Goal: Task Accomplishment & Management: Manage account settings

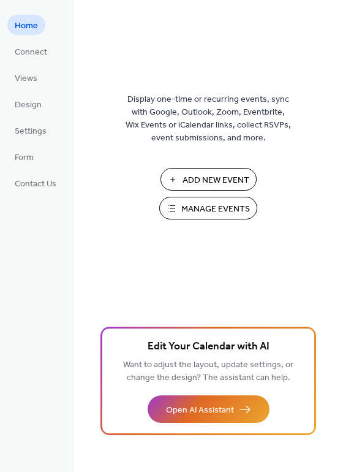
click at [215, 184] on span "Add New Event" at bounding box center [216, 180] width 67 height 13
click at [45, 53] on span "Connect" at bounding box center [31, 52] width 32 height 13
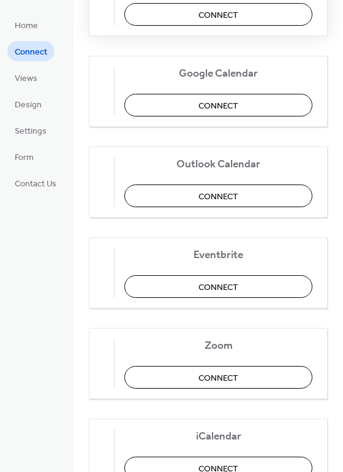
scroll to position [198, 0]
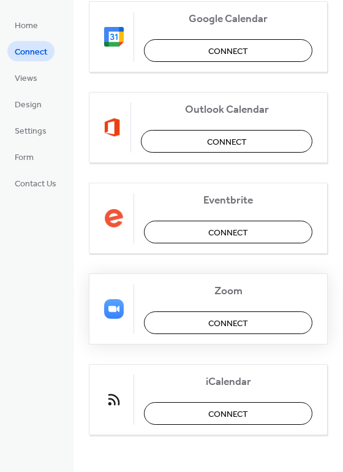
click at [182, 318] on button "Connect" at bounding box center [228, 322] width 169 height 23
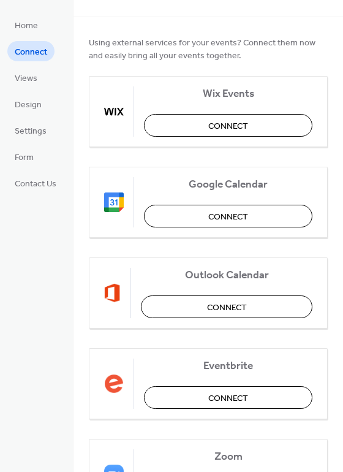
scroll to position [0, 0]
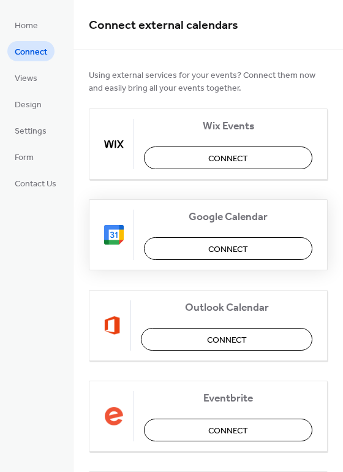
click at [233, 248] on span "Connect" at bounding box center [228, 249] width 40 height 13
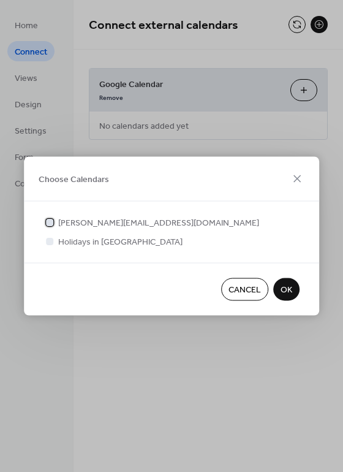
click at [141, 226] on span "melanie@mothermetamorphosis.org" at bounding box center [158, 223] width 201 height 13
click at [285, 286] on span "OK" at bounding box center [287, 290] width 12 height 13
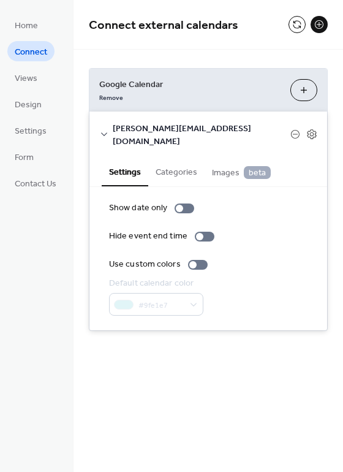
click at [196, 161] on button "Categories" at bounding box center [176, 171] width 56 height 28
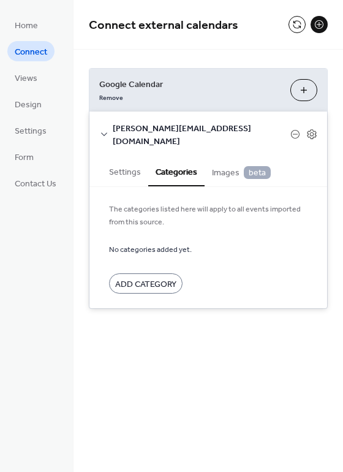
click at [229, 166] on span "Images beta" at bounding box center [241, 172] width 59 height 13
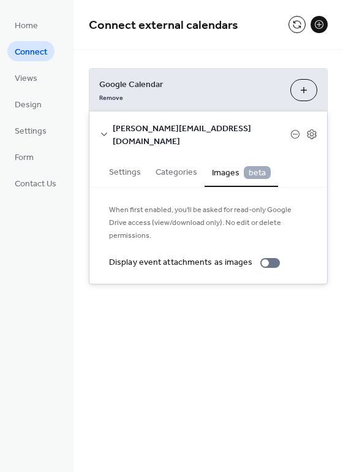
click at [99, 129] on icon at bounding box center [104, 134] width 10 height 10
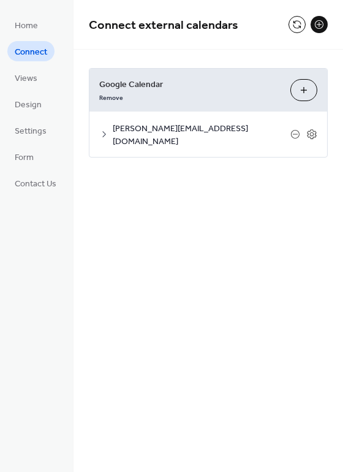
click at [99, 129] on icon at bounding box center [104, 134] width 10 height 10
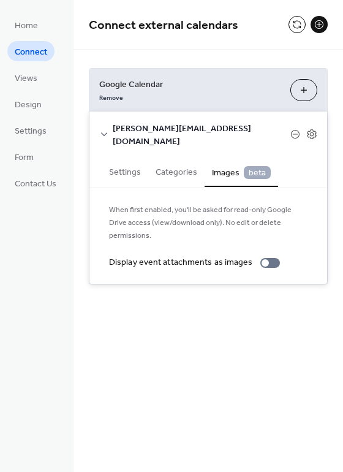
click at [111, 157] on button "Settings" at bounding box center [125, 171] width 47 height 28
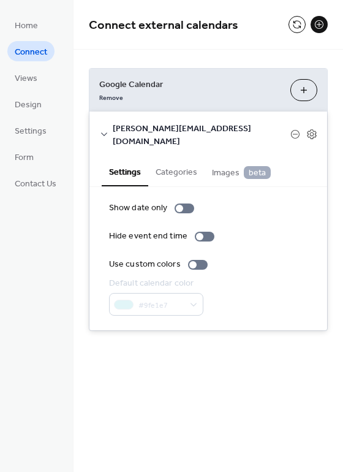
click at [300, 93] on button "Choose Calendars" at bounding box center [304, 90] width 27 height 22
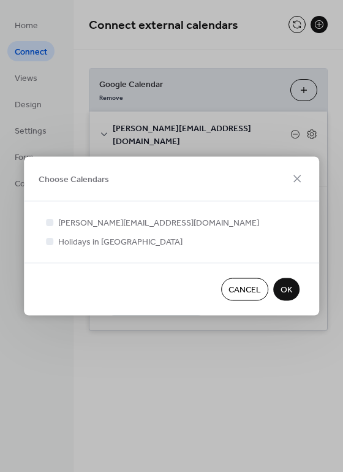
click at [285, 277] on div "Cancel OK" at bounding box center [172, 289] width 296 height 53
click at [285, 292] on span "OK" at bounding box center [287, 290] width 12 height 13
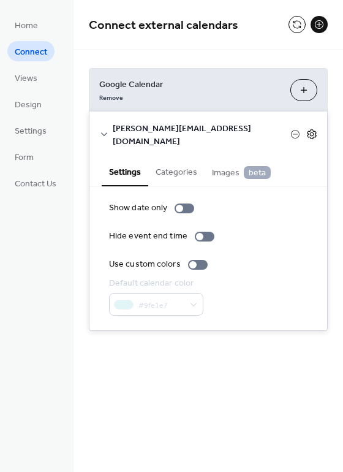
click at [315, 132] on icon at bounding box center [312, 134] width 11 height 11
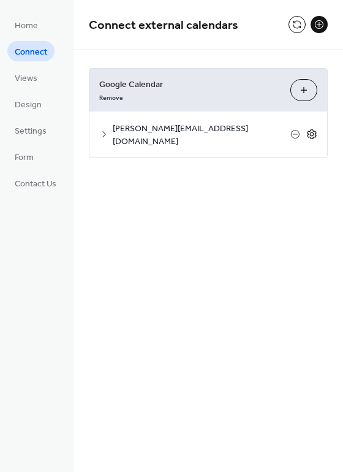
click at [315, 132] on icon at bounding box center [312, 134] width 11 height 11
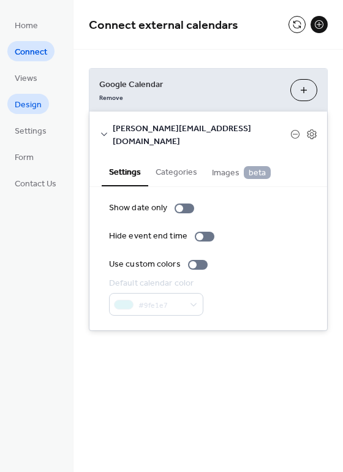
click at [33, 106] on span "Design" at bounding box center [28, 105] width 27 height 13
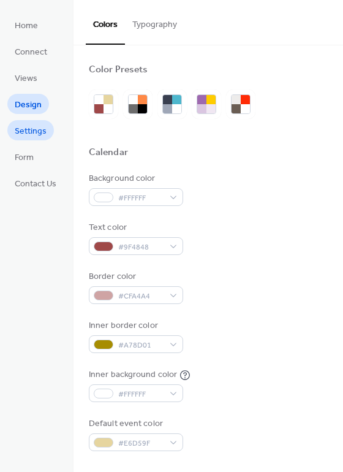
click at [34, 136] on span "Settings" at bounding box center [31, 131] width 32 height 13
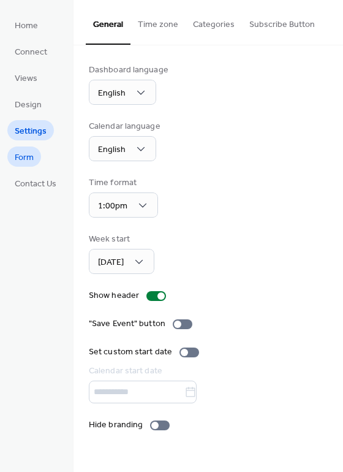
click at [21, 151] on span "Form" at bounding box center [24, 157] width 19 height 13
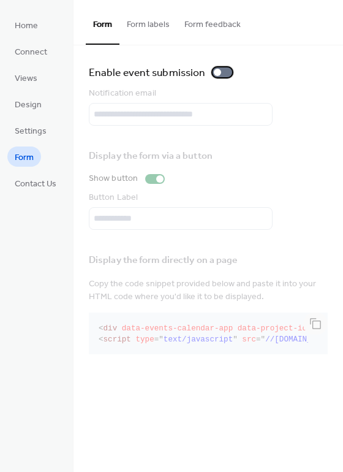
click at [215, 71] on div at bounding box center [217, 72] width 7 height 7
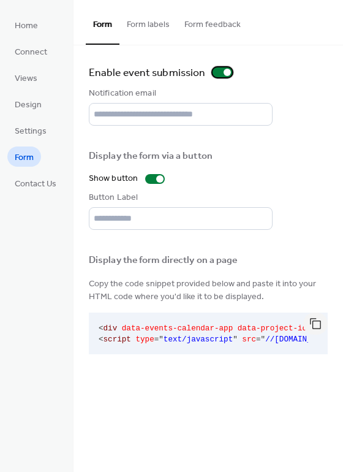
click at [223, 69] on div at bounding box center [223, 72] width 20 height 10
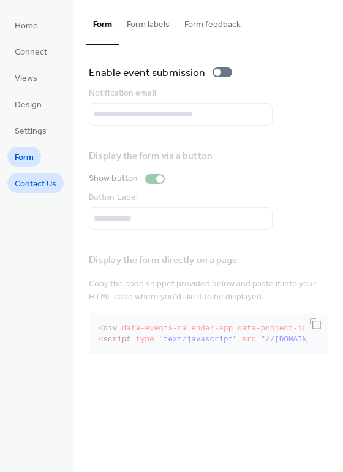
click at [30, 181] on span "Contact Us" at bounding box center [36, 184] width 42 height 13
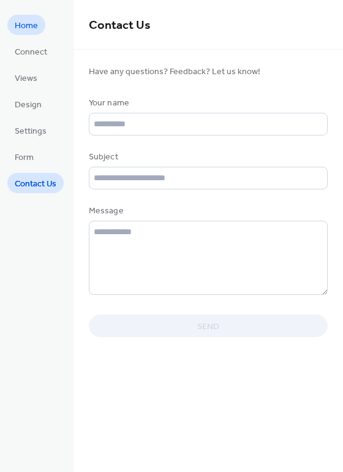
click at [37, 32] on span "Home" at bounding box center [26, 26] width 23 height 13
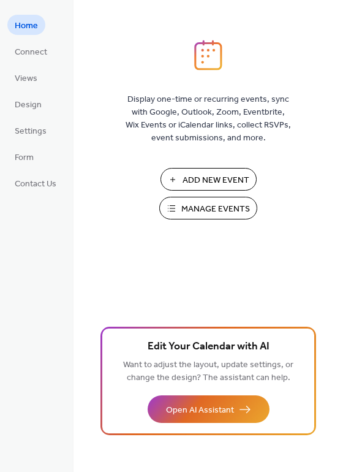
click at [199, 208] on span "Manage Events" at bounding box center [215, 209] width 69 height 13
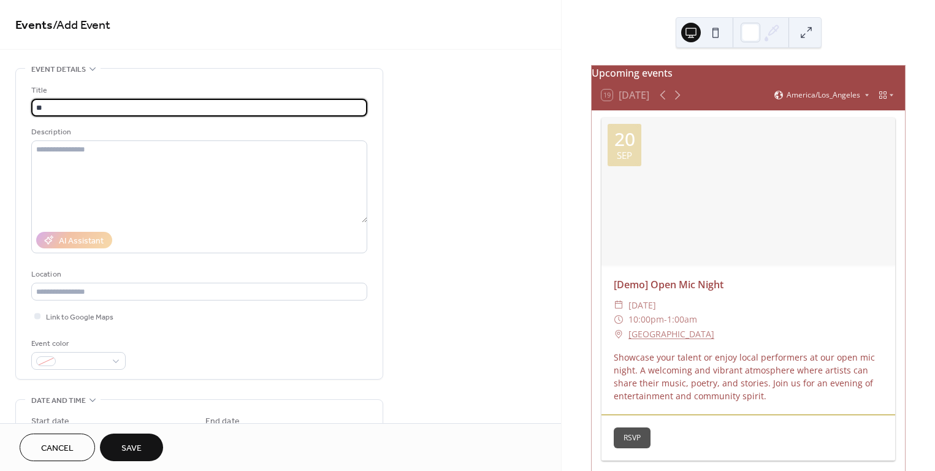
type input "*"
type input "**********"
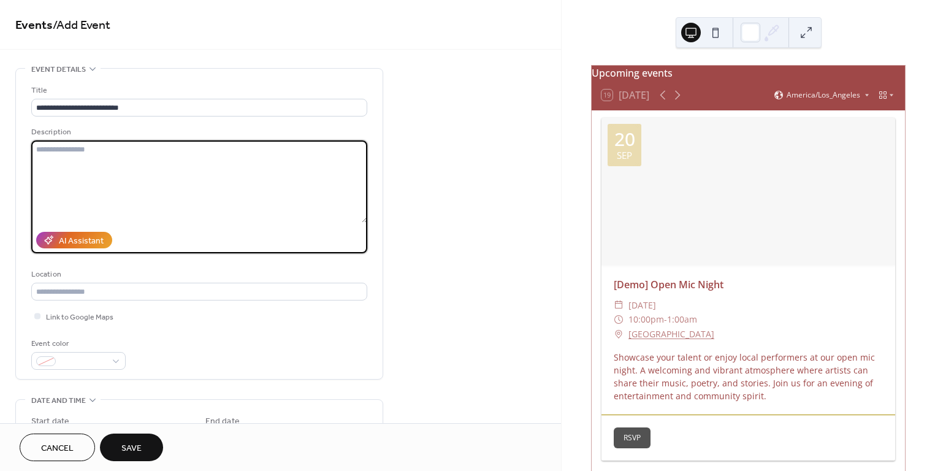
click at [284, 187] on textarea at bounding box center [199, 181] width 336 height 82
paste textarea "**********"
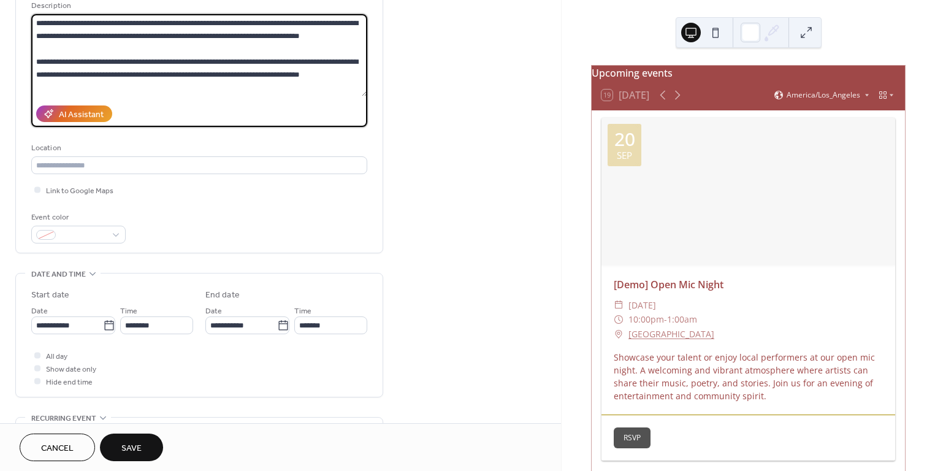
scroll to position [168, 0]
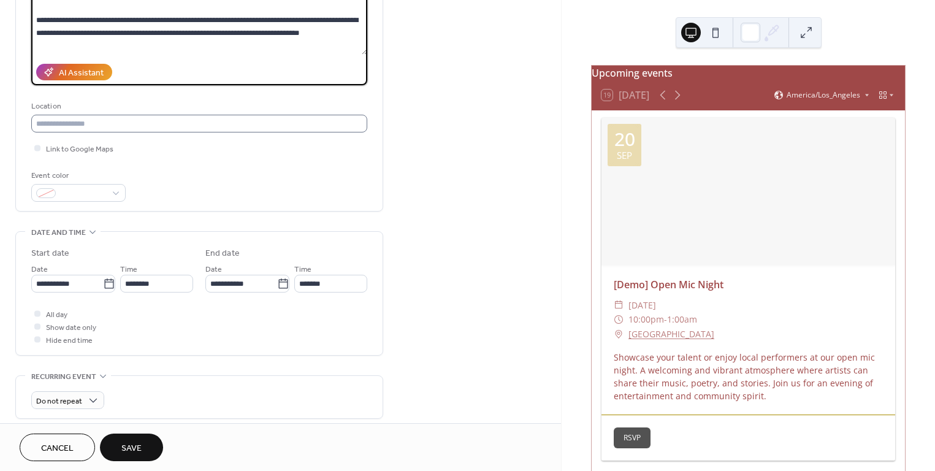
type textarea "**********"
click at [124, 123] on input "text" at bounding box center [199, 124] width 336 height 18
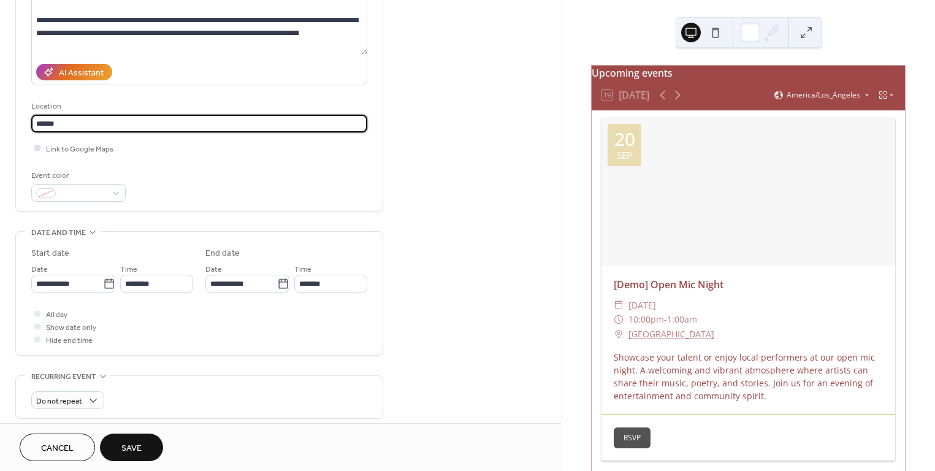
scroll to position [189, 0]
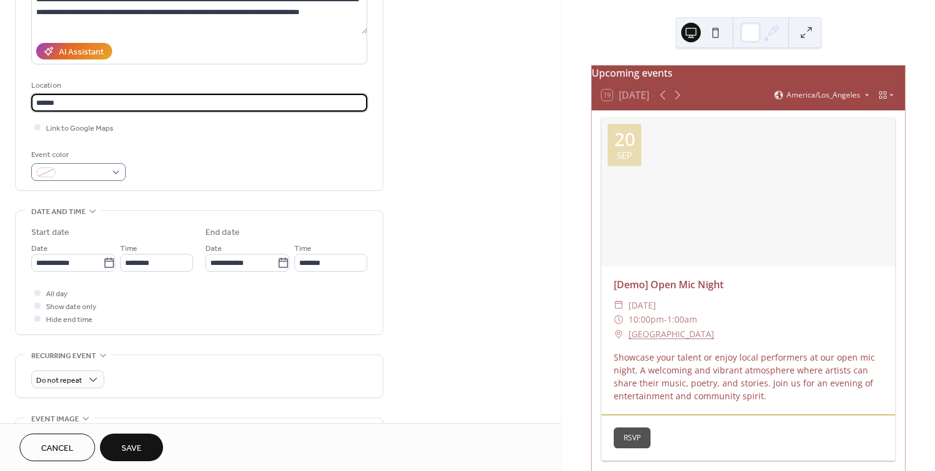
type input "******"
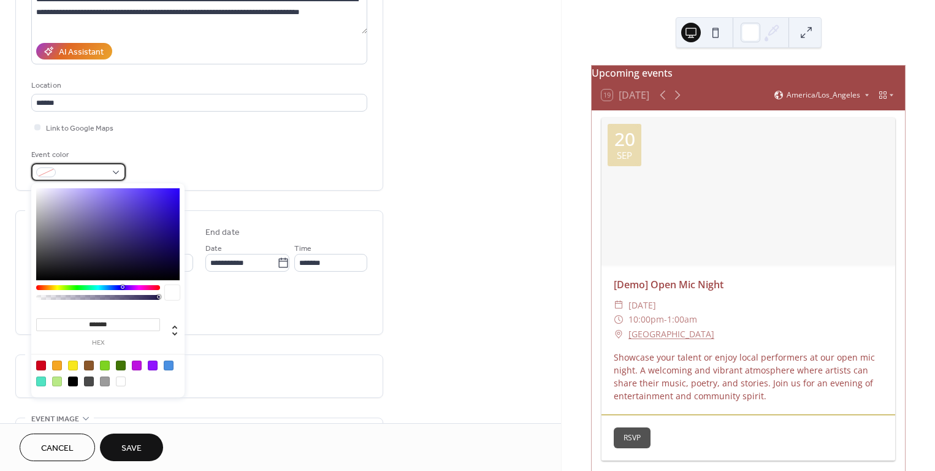
click at [91, 174] on span at bounding box center [83, 173] width 45 height 13
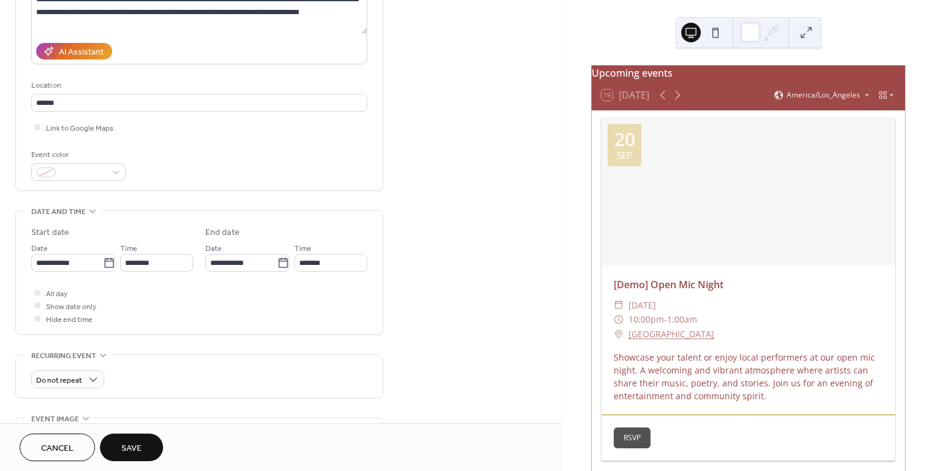
click at [162, 136] on div "**********" at bounding box center [199, 38] width 336 height 286
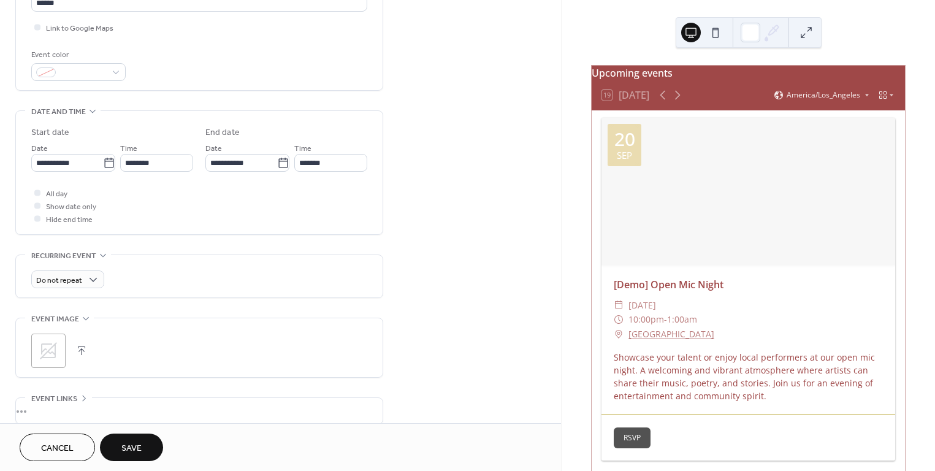
scroll to position [303, 0]
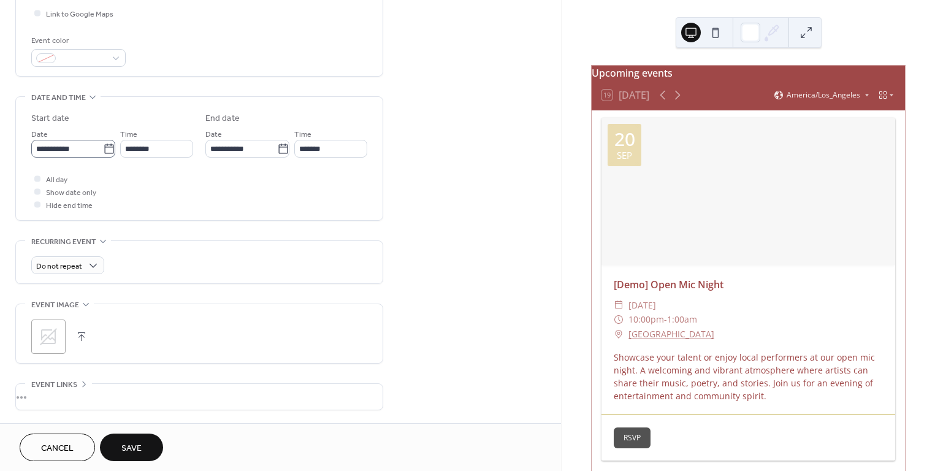
click at [109, 148] on icon at bounding box center [109, 149] width 12 height 12
click at [103, 148] on input "**********" at bounding box center [67, 149] width 72 height 18
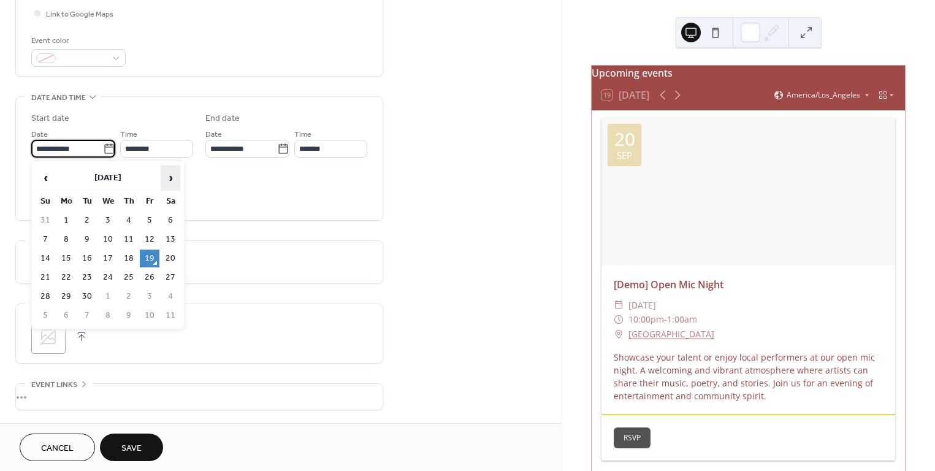
click at [171, 173] on span "›" at bounding box center [170, 178] width 18 height 25
click at [109, 242] on td "8" at bounding box center [108, 240] width 20 height 18
type input "**********"
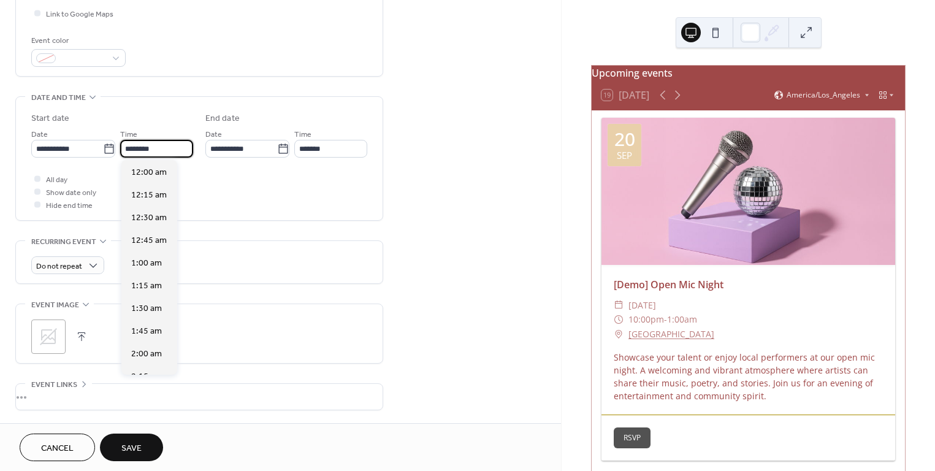
click at [159, 151] on input "********" at bounding box center [156, 149] width 73 height 18
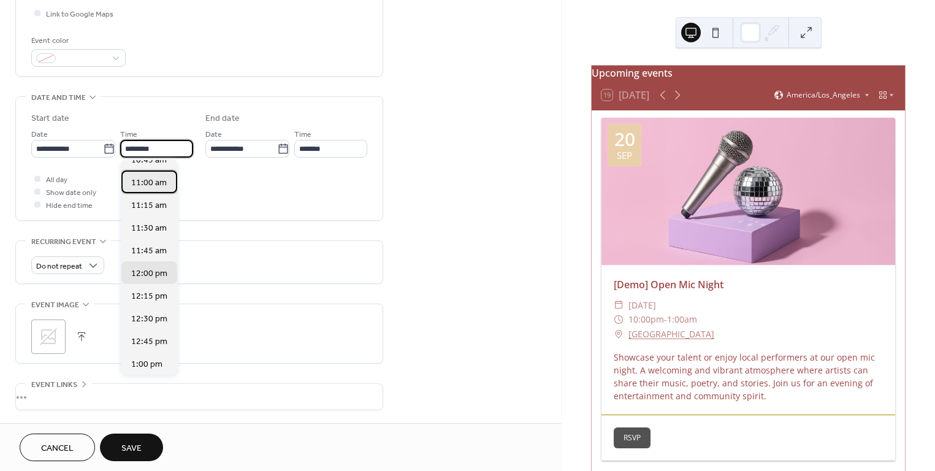
click at [148, 188] on span "11:00 am" at bounding box center [149, 183] width 36 height 13
type input "********"
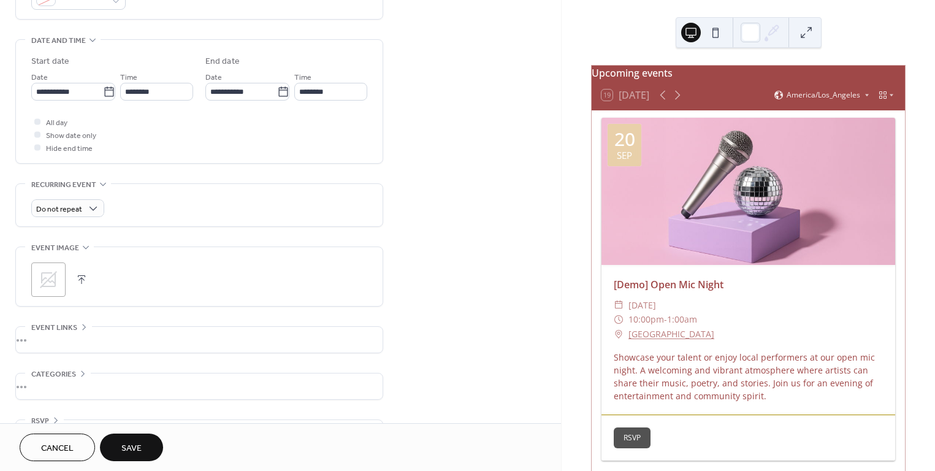
scroll to position [362, 0]
click at [124, 183] on div "Do not repeat" at bounding box center [199, 202] width 336 height 42
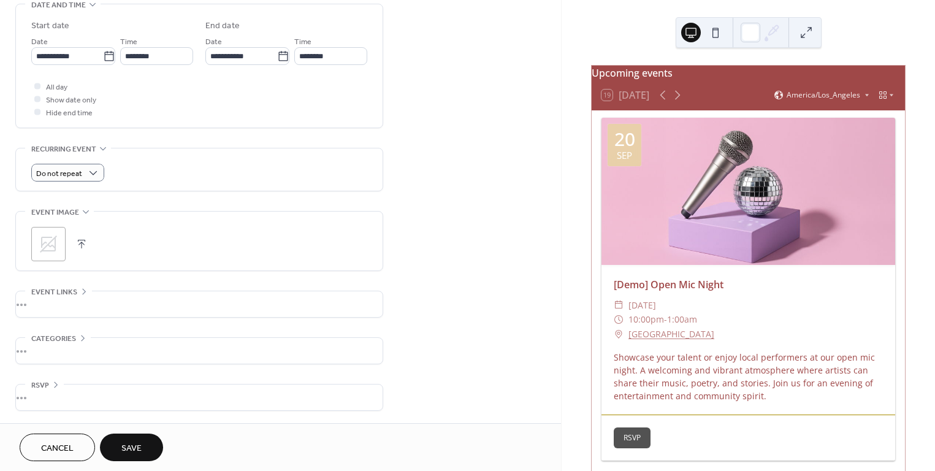
click at [42, 250] on icon at bounding box center [48, 243] width 17 height 17
click at [172, 303] on div "•••" at bounding box center [199, 304] width 367 height 26
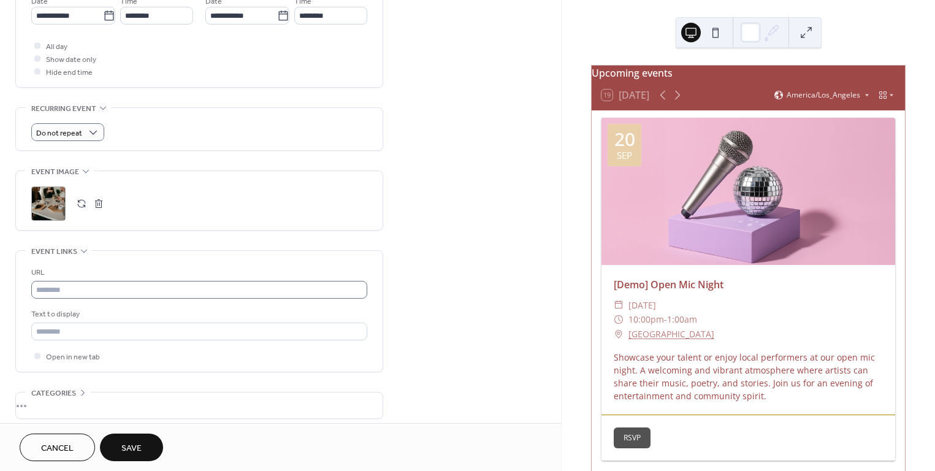
scroll to position [491, 0]
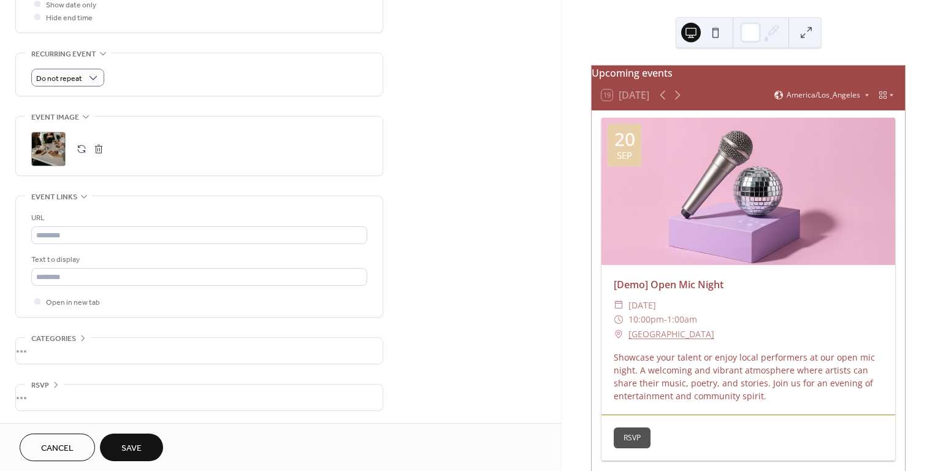
click at [69, 346] on div "•••" at bounding box center [199, 351] width 367 height 26
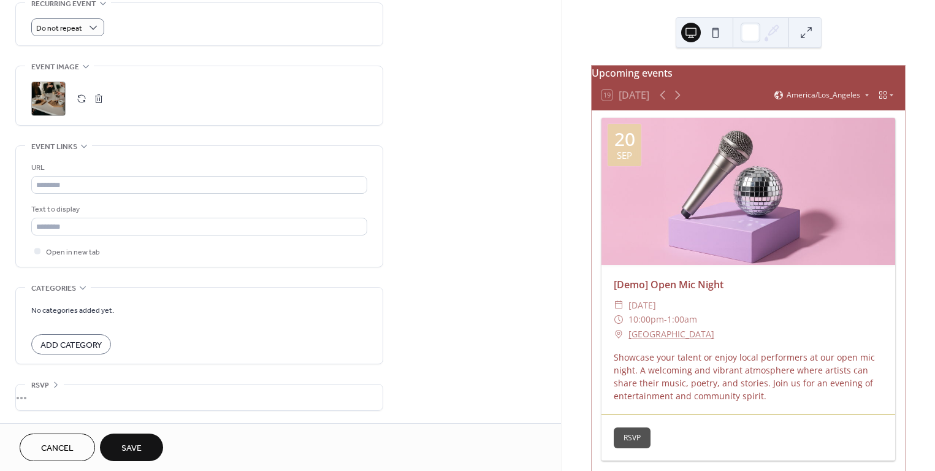
click at [55, 391] on div "•••" at bounding box center [199, 397] width 367 height 26
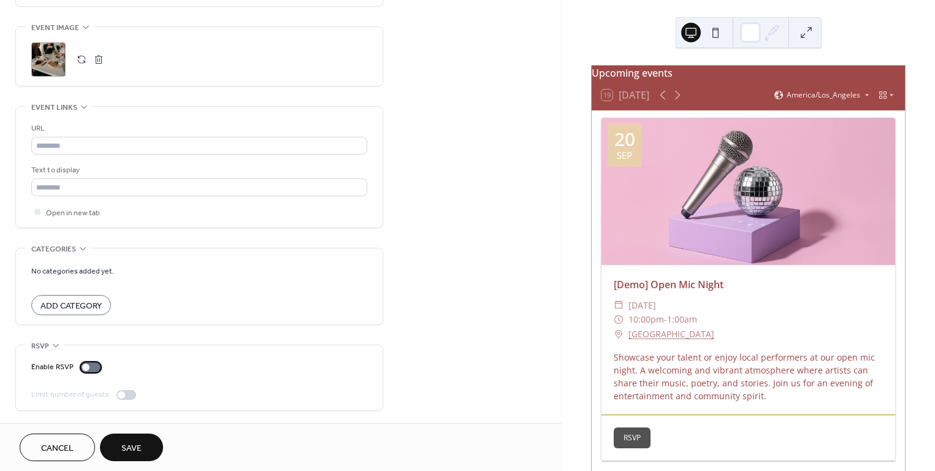
click at [86, 366] on div at bounding box center [85, 367] width 7 height 7
click at [110, 448] on button "Save" at bounding box center [131, 448] width 63 height 28
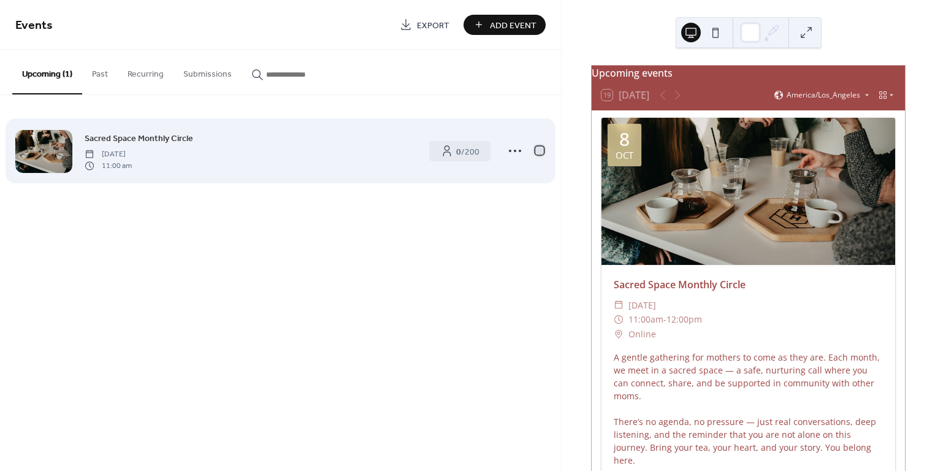
click at [539, 151] on div at bounding box center [539, 150] width 9 height 9
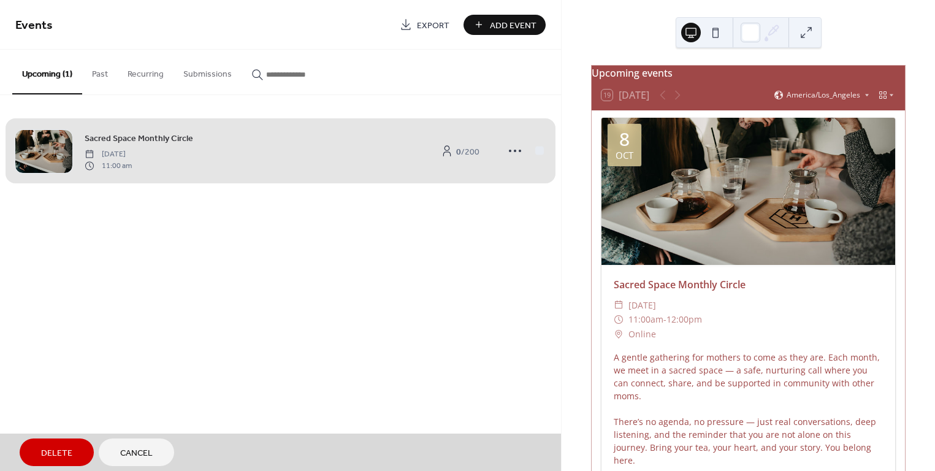
click at [539, 152] on div "Sacred Space Monthly Circle [DATE] 11:00 am 0 / 200" at bounding box center [280, 150] width 530 height 75
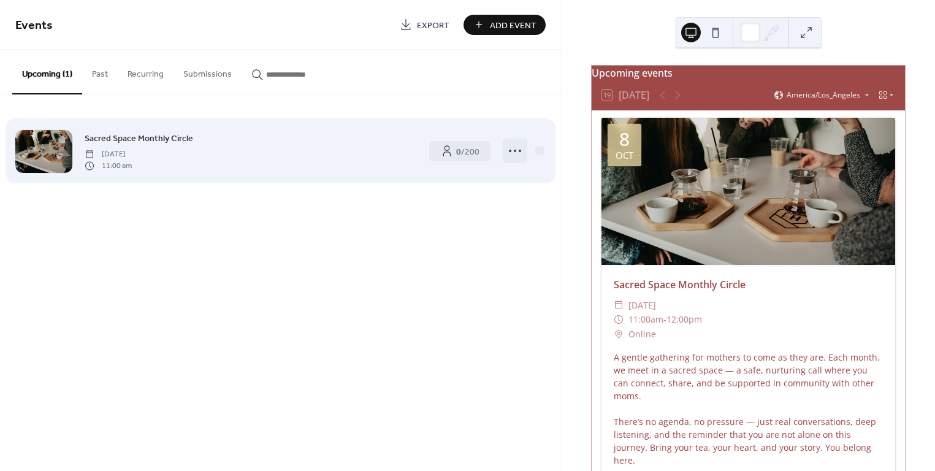
click at [516, 152] on icon at bounding box center [515, 151] width 20 height 20
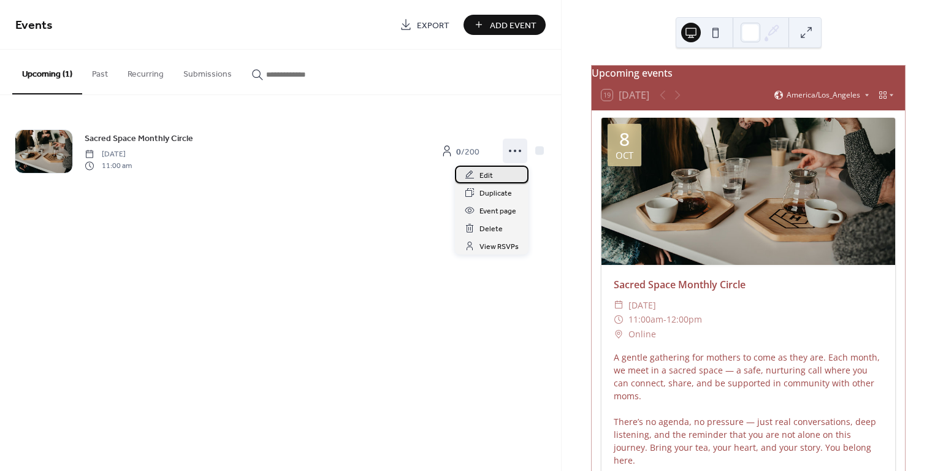
click at [495, 178] on div "Edit" at bounding box center [492, 175] width 74 height 18
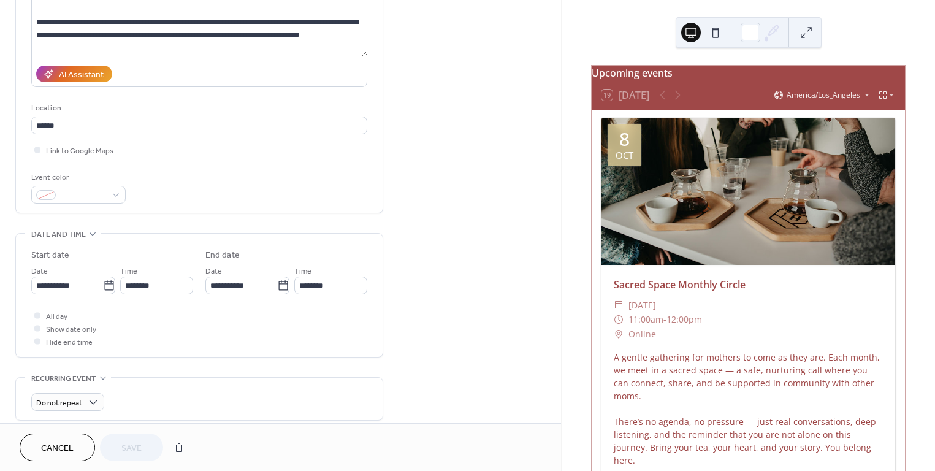
scroll to position [170, 0]
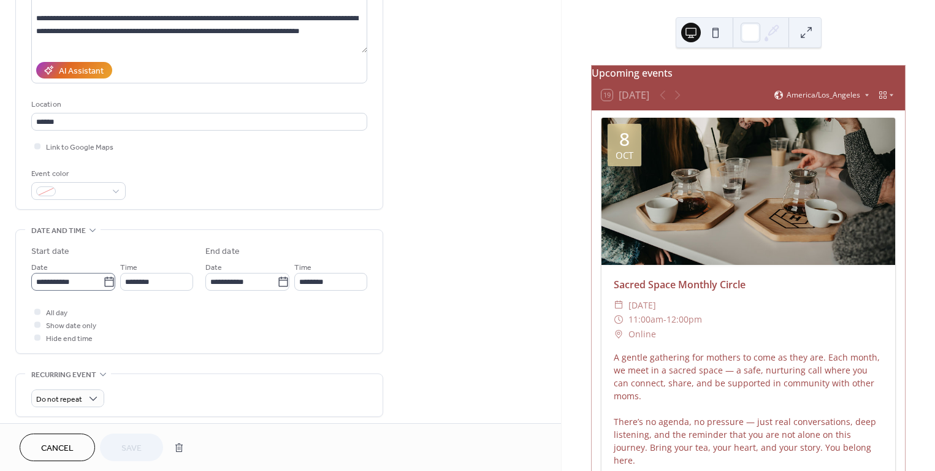
click at [103, 278] on icon at bounding box center [109, 282] width 12 height 12
click at [103, 278] on input "**********" at bounding box center [67, 282] width 72 height 18
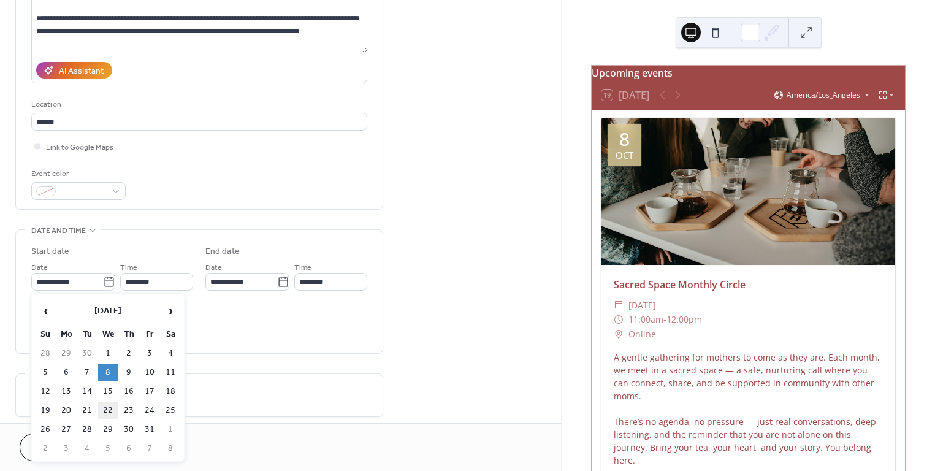
click at [109, 411] on td "22" at bounding box center [108, 411] width 20 height 18
type input "**********"
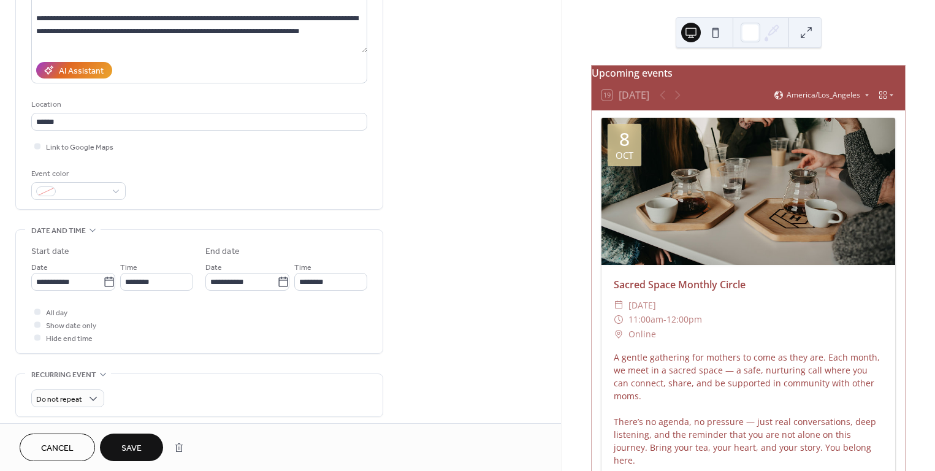
click at [112, 449] on button "Save" at bounding box center [131, 448] width 63 height 28
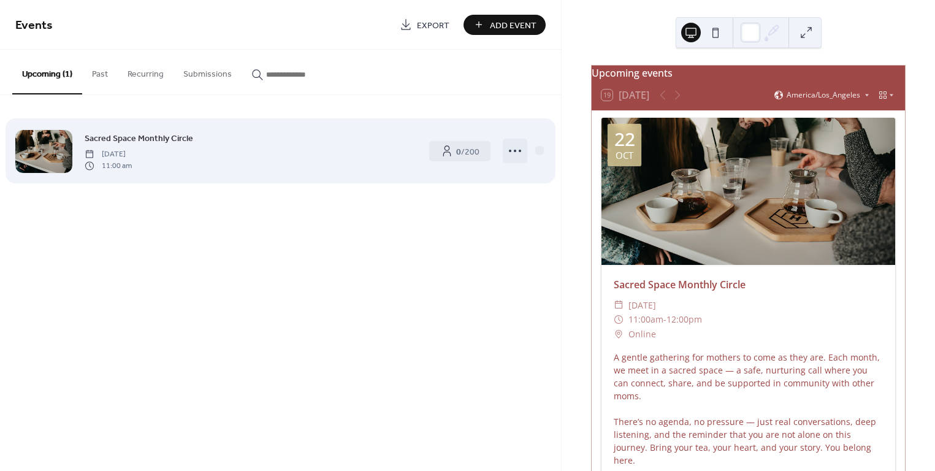
click at [513, 148] on icon at bounding box center [515, 151] width 20 height 20
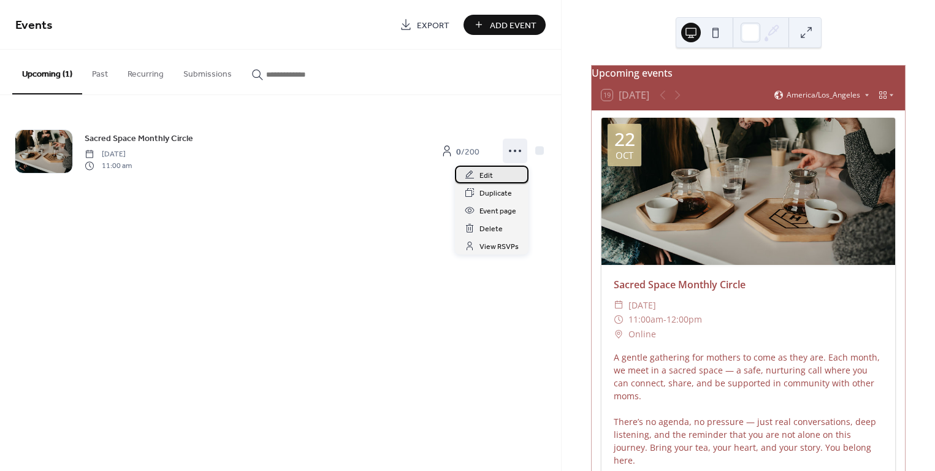
click at [493, 178] on div "Edit" at bounding box center [492, 175] width 74 height 18
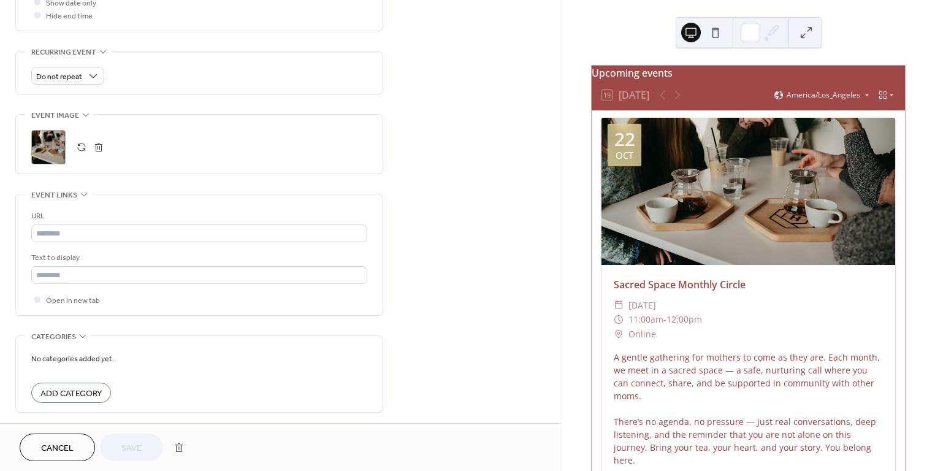
scroll to position [491, 0]
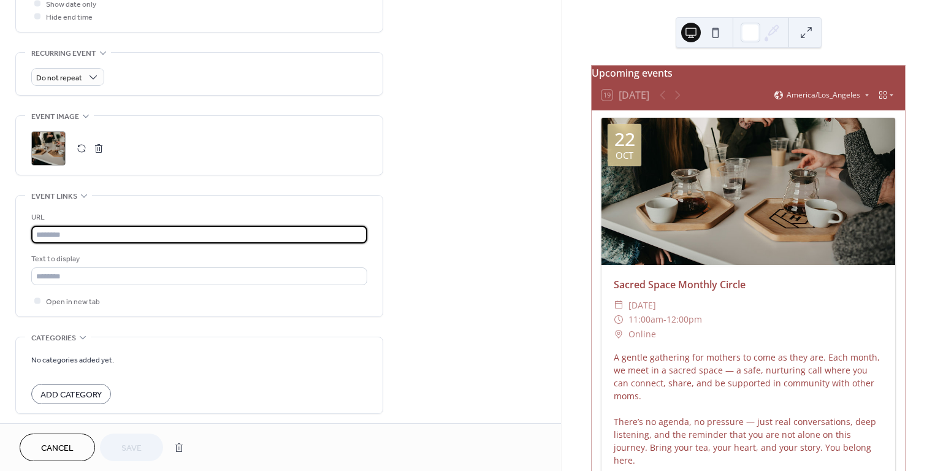
click at [92, 229] on input "text" at bounding box center [199, 235] width 336 height 18
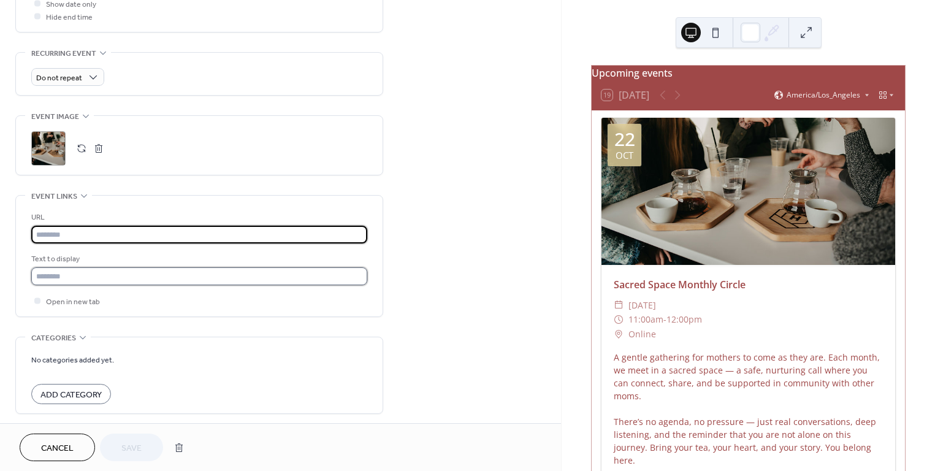
click at [80, 275] on input "text" at bounding box center [199, 276] width 336 height 18
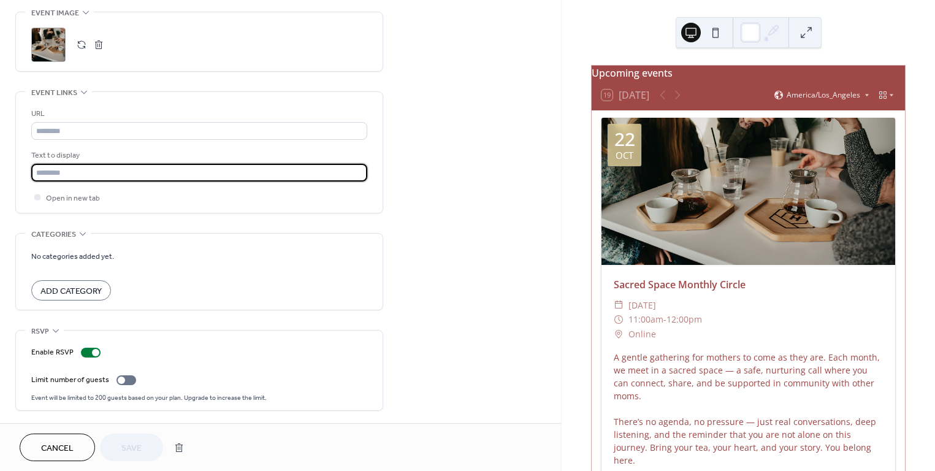
scroll to position [589, 0]
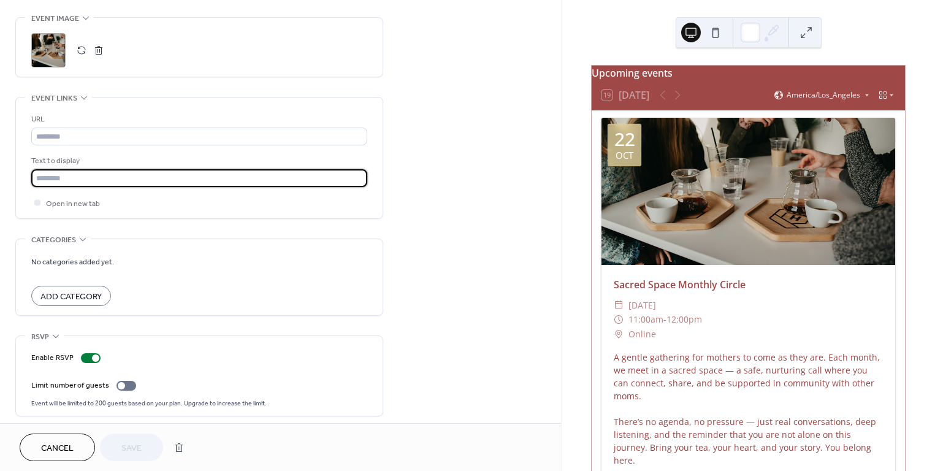
click at [718, 33] on button at bounding box center [716, 33] width 20 height 20
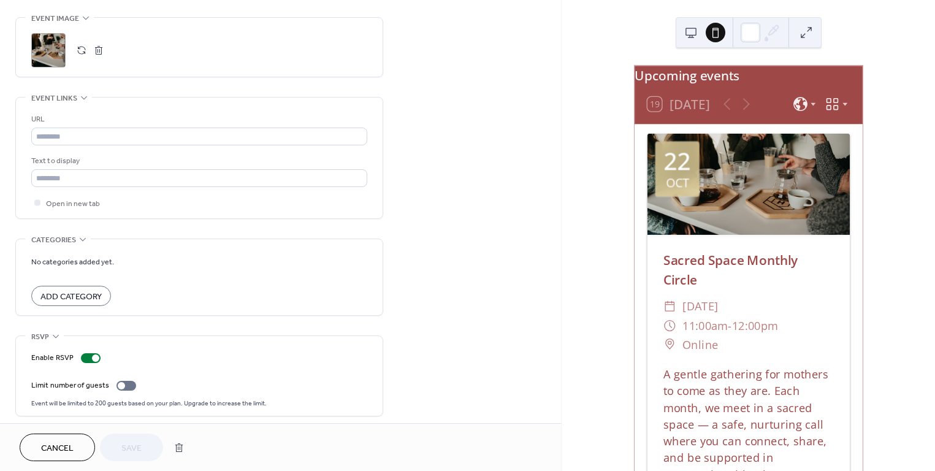
click at [700, 36] on div at bounding box center [703, 32] width 44 height 29
click at [690, 29] on button at bounding box center [691, 33] width 20 height 20
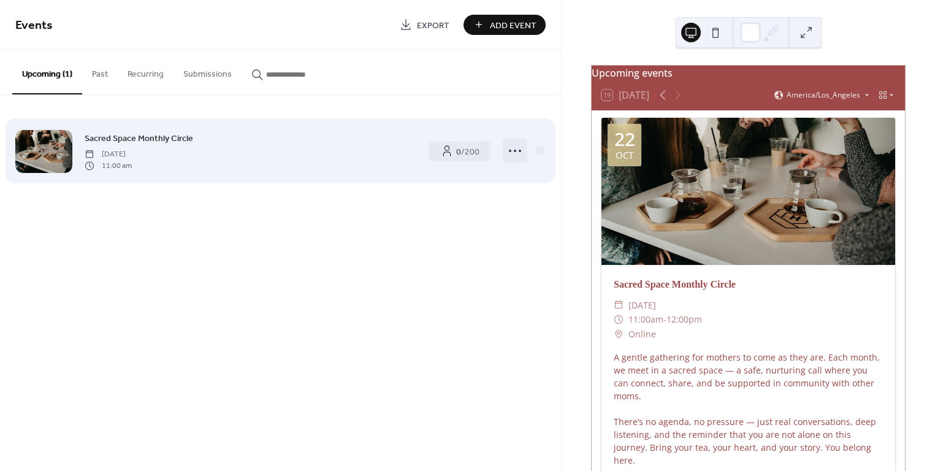
click at [516, 149] on icon at bounding box center [515, 151] width 20 height 20
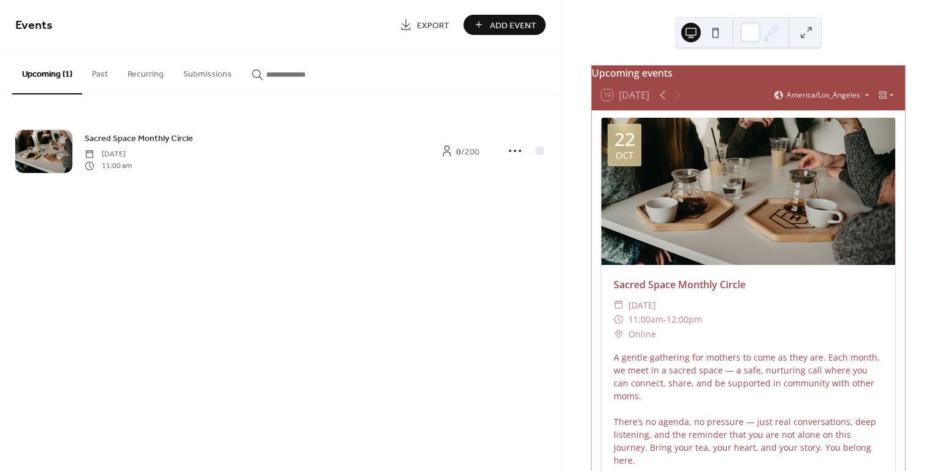
click at [521, 30] on span "Add Event" at bounding box center [513, 25] width 47 height 13
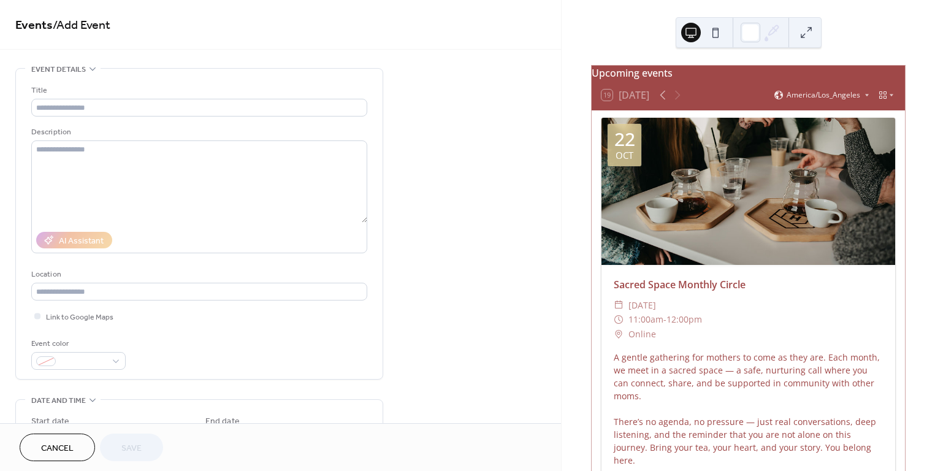
click at [49, 449] on span "Cancel" at bounding box center [57, 448] width 32 height 13
